Goal: Task Accomplishment & Management: Manage account settings

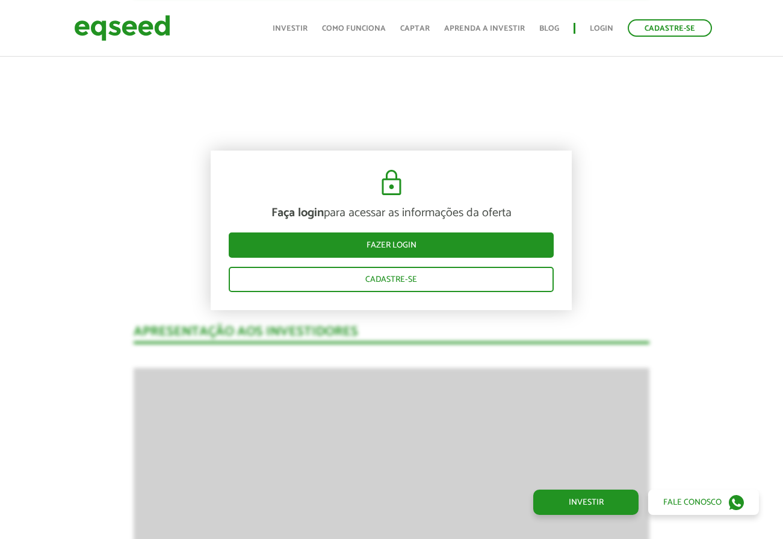
scroll to position [1299, 0]
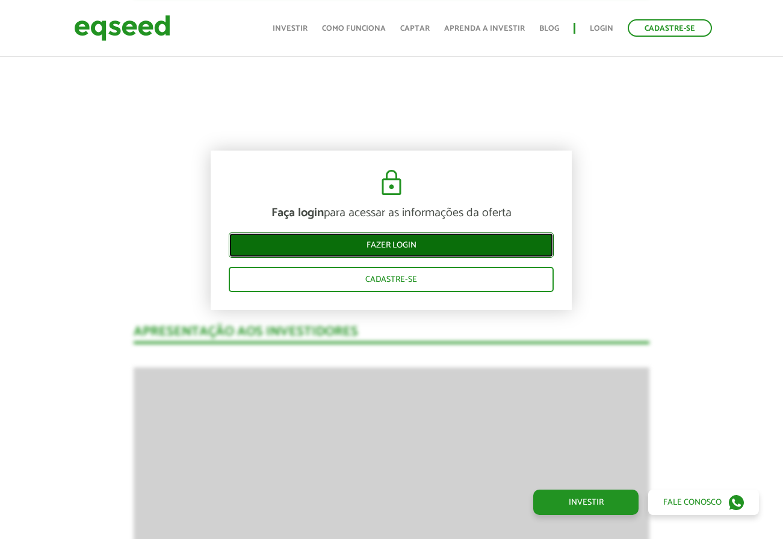
click at [406, 243] on link "Fazer login" at bounding box center [391, 244] width 325 height 25
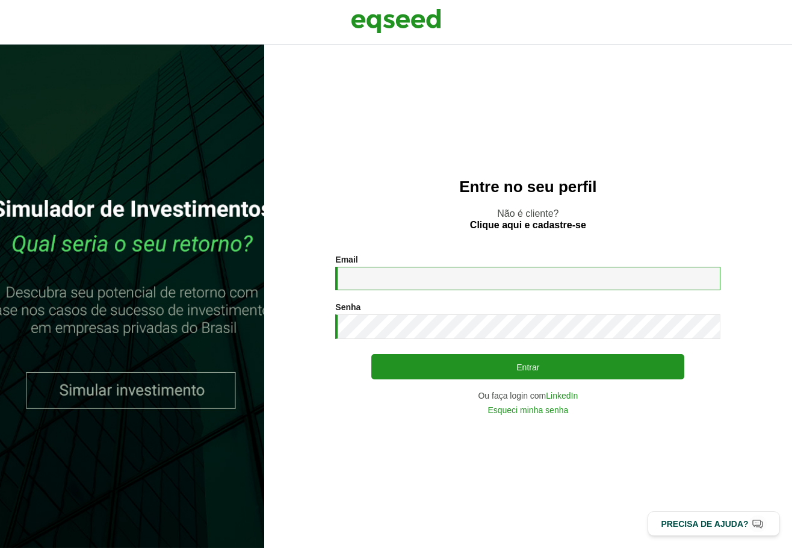
click at [390, 274] on input "Email *" at bounding box center [527, 278] width 385 height 23
type input "**********"
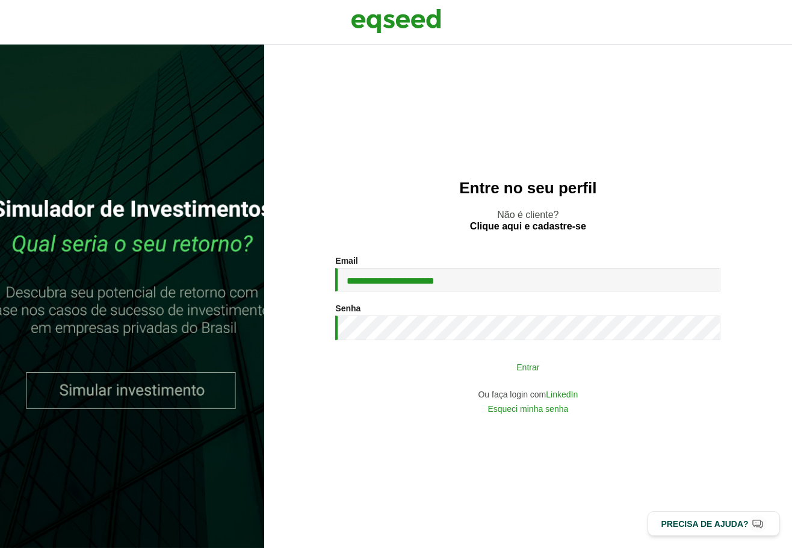
click at [509, 372] on button "Entrar" at bounding box center [527, 366] width 313 height 23
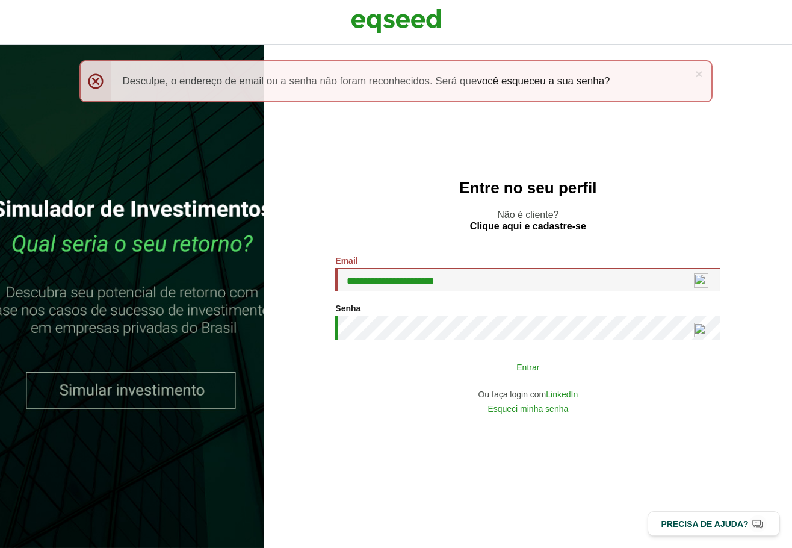
click at [453, 365] on button "Entrar" at bounding box center [527, 366] width 313 height 23
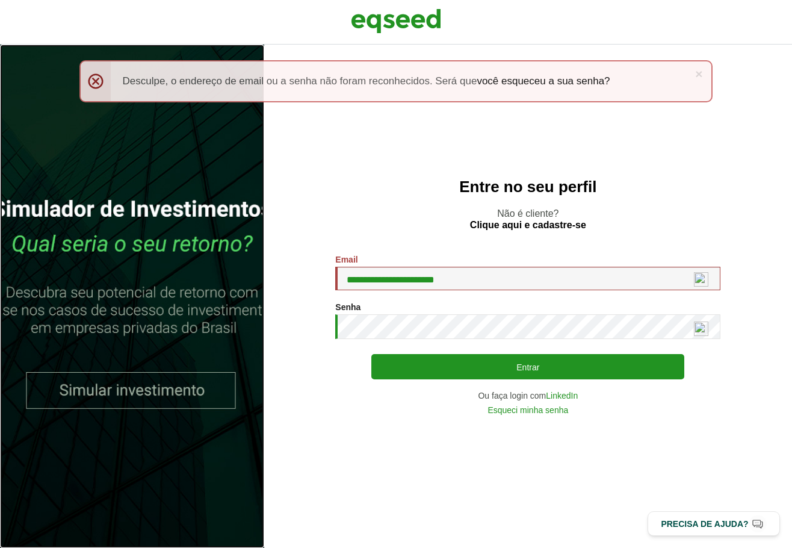
click at [121, 391] on link at bounding box center [132, 296] width 264 height 503
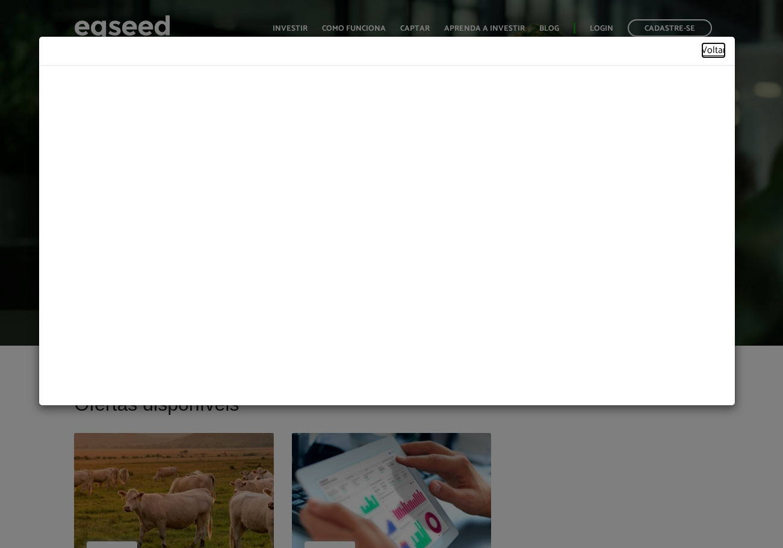
click at [719, 47] on link "Voltar" at bounding box center [713, 51] width 25 height 10
